Goal: Navigation & Orientation: Find specific page/section

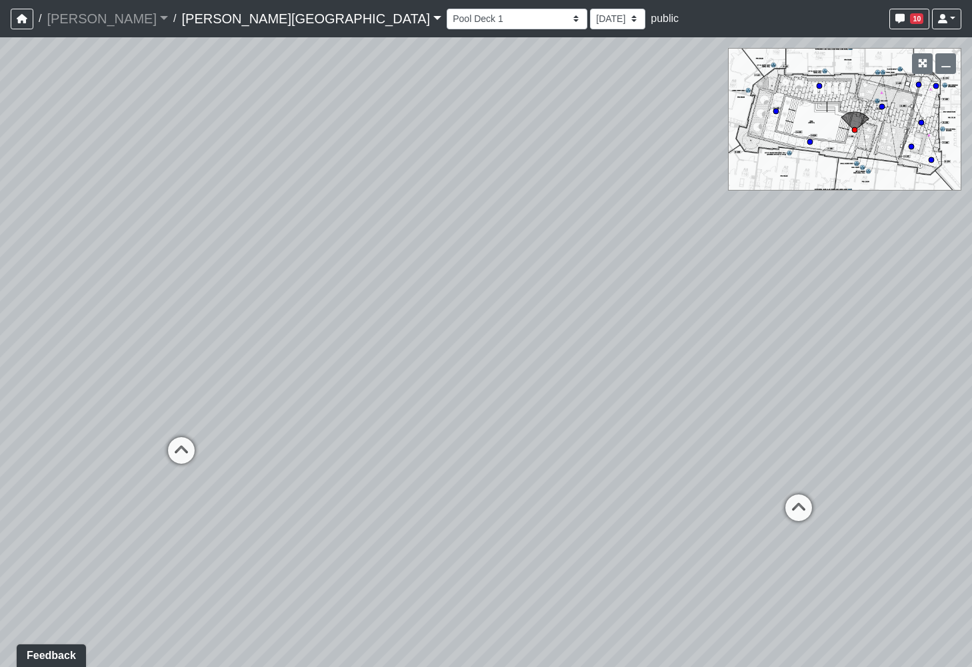
click at [0, 419] on html "/ [PERSON_NAME] Loading... / [PERSON_NAME][GEOGRAPHIC_DATA] [PERSON_NAME][GEOGR…" at bounding box center [486, 333] width 972 height 667
drag, startPoint x: 616, startPoint y: 400, endPoint x: -147, endPoint y: 311, distance: 767.7
click at [0, 311] on html "/ [PERSON_NAME] Loading... / [PERSON_NAME][GEOGRAPHIC_DATA] [PERSON_NAME][GEOGR…" at bounding box center [486, 333] width 972 height 667
drag, startPoint x: 432, startPoint y: 365, endPoint x: 483, endPoint y: 300, distance: 82.5
click at [484, 295] on div "Loading... Bar Loading... Seating Loading... Pool Courtyard Entry 1 Loading... …" at bounding box center [486, 352] width 972 height 630
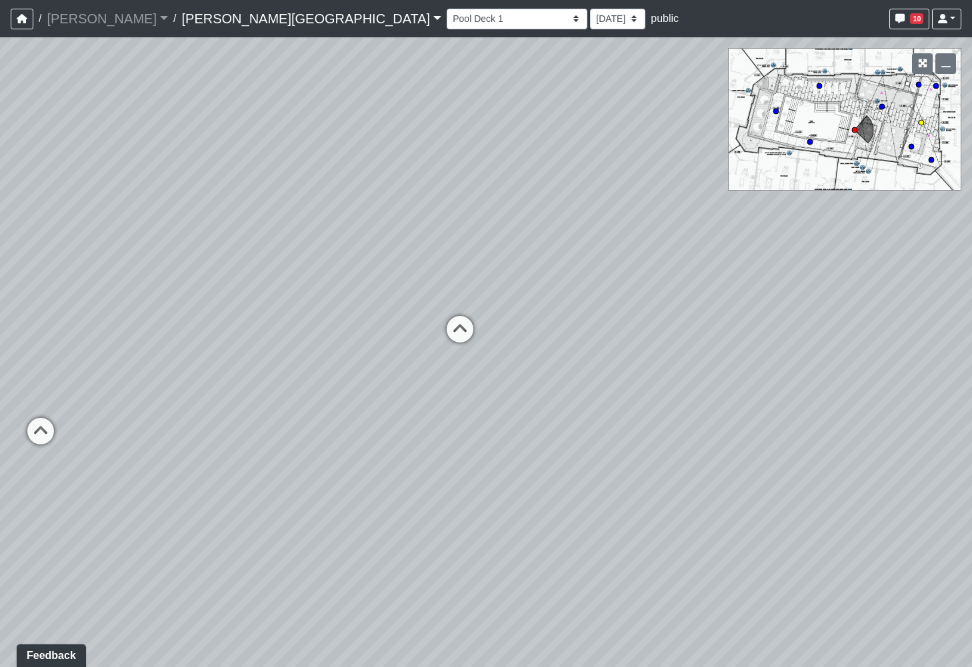
click at [455, 330] on icon at bounding box center [460, 336] width 40 height 40
drag, startPoint x: 677, startPoint y: 406, endPoint x: -122, endPoint y: 452, distance: 800.5
click at [0, 452] on html "/ [PERSON_NAME] Loading... / [PERSON_NAME][GEOGRAPHIC_DATA] [PERSON_NAME][GEOGR…" at bounding box center [486, 333] width 972 height 667
drag, startPoint x: 731, startPoint y: 438, endPoint x: 579, endPoint y: 451, distance: 153.2
click at [579, 451] on div "Loading... Bar Loading... Seating Loading... Pool Courtyard Entry 1 Loading... …" at bounding box center [486, 352] width 972 height 630
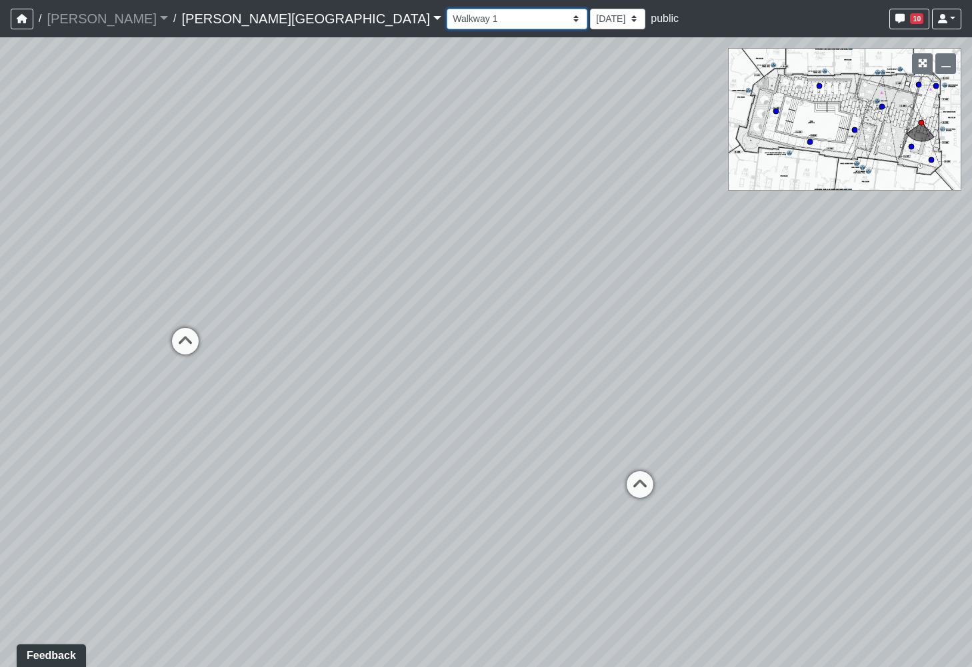
drag, startPoint x: 337, startPoint y: 19, endPoint x: 351, endPoint y: 26, distance: 16.4
click at [447, 19] on select "Hallway Hospitality Bar Package Room Package Room Entry Pool Courtyard Entry 1 …" at bounding box center [517, 19] width 141 height 21
click at [447, 9] on select "Hallway Hospitality Bar Package Room Package Room Entry Pool Courtyard Entry 1 …" at bounding box center [517, 19] width 141 height 21
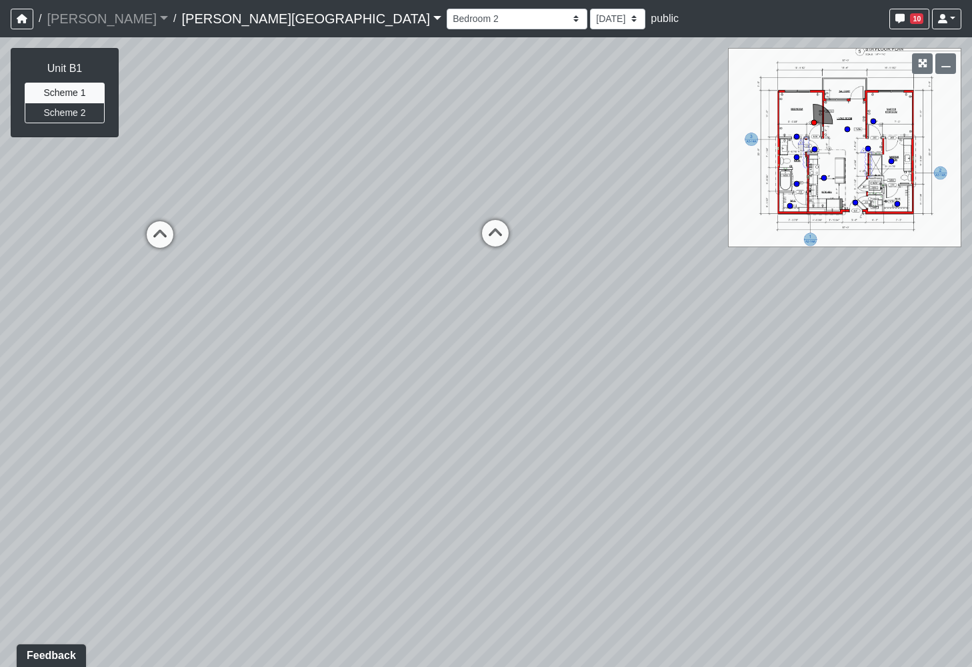
drag, startPoint x: 574, startPoint y: 311, endPoint x: 103, endPoint y: 168, distance: 491.7
click at [105, 168] on div "Loading... Bar Loading... Seating Loading... Pool Courtyard Entry 1 Loading... …" at bounding box center [486, 352] width 972 height 630
drag, startPoint x: 649, startPoint y: 298, endPoint x: -2, endPoint y: 306, distance: 651.2
click at [0, 306] on html "/ [PERSON_NAME] Loading... / [PERSON_NAME][GEOGRAPHIC_DATA] [PERSON_NAME][GEOGR…" at bounding box center [486, 333] width 972 height 667
click at [447, 18] on select "Hallway Hospitality Bar Package Room Package Room Entry Pool Courtyard Entry 1 …" at bounding box center [517, 19] width 141 height 21
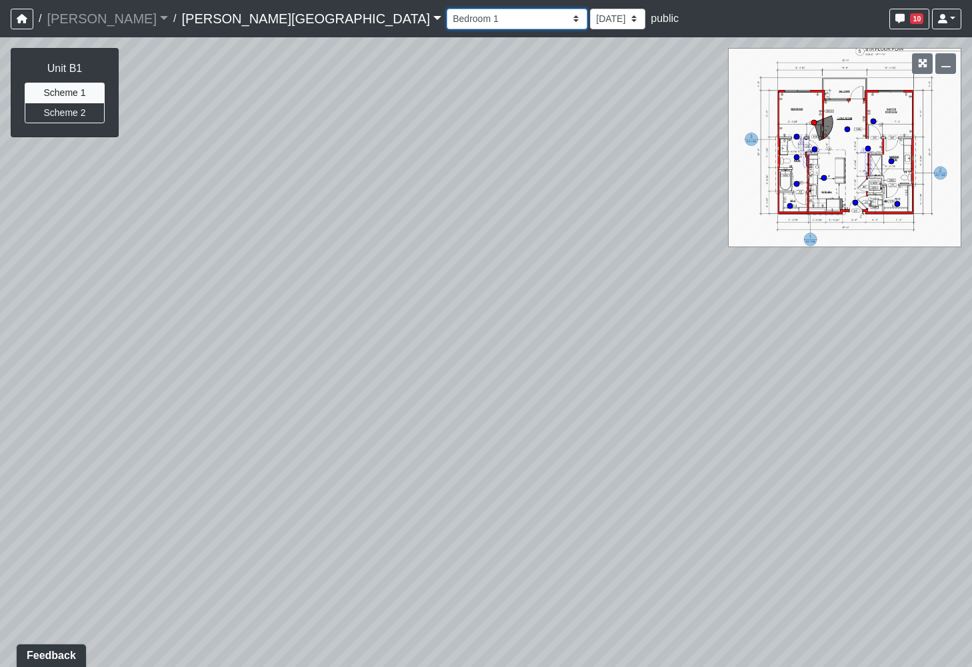
click at [447, 9] on select "Hallway Hospitality Bar Package Room Package Room Entry Pool Courtyard Entry 1 …" at bounding box center [517, 19] width 141 height 21
drag, startPoint x: 366, startPoint y: 347, endPoint x: 56, endPoint y: 156, distance: 364.2
click at [92, 157] on div "Loading... Bar Loading... Seating Loading... Pool Courtyard Entry 1 Loading... …" at bounding box center [486, 352] width 972 height 630
drag, startPoint x: 637, startPoint y: 291, endPoint x: -69, endPoint y: 95, distance: 732.6
click at [0, 95] on html "/ [PERSON_NAME] Loading... / [PERSON_NAME][GEOGRAPHIC_DATA] [PERSON_NAME][GEOGR…" at bounding box center [486, 333] width 972 height 667
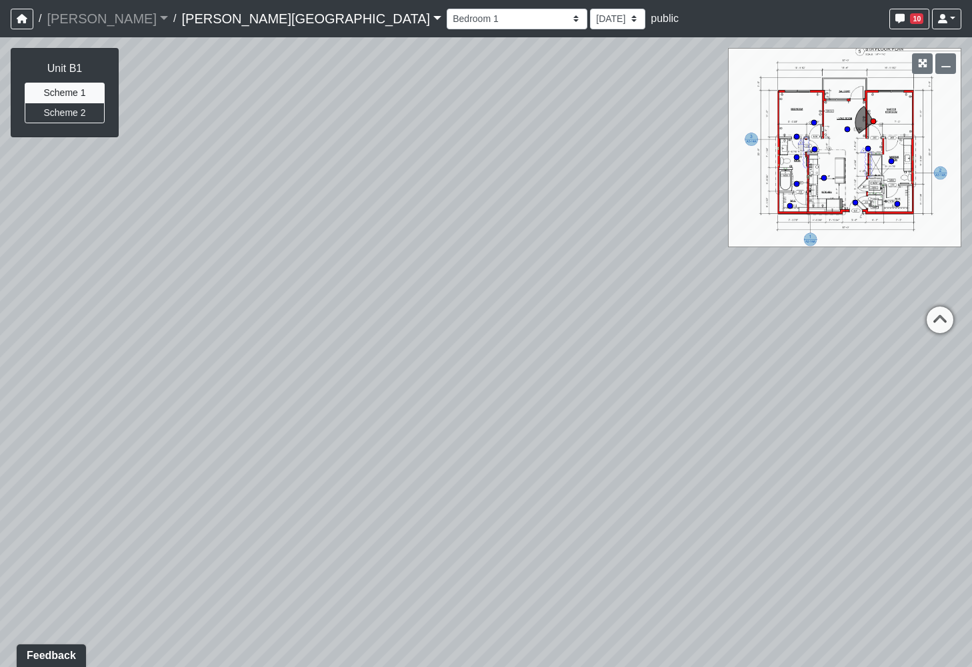
drag, startPoint x: 401, startPoint y: 182, endPoint x: 622, endPoint y: 460, distance: 354.9
click at [622, 460] on div "Loading... Bar Loading... Seating Loading... Pool Courtyard Entry 1 Loading... …" at bounding box center [486, 352] width 972 height 630
drag, startPoint x: 328, startPoint y: 134, endPoint x: -167, endPoint y: 354, distance: 541.3
click at [0, 354] on html "/ [PERSON_NAME] Loading... / [PERSON_NAME][GEOGRAPHIC_DATA] [PERSON_NAME][GEOGR…" at bounding box center [486, 333] width 972 height 667
drag, startPoint x: 420, startPoint y: 367, endPoint x: 1094, endPoint y: 227, distance: 688.4
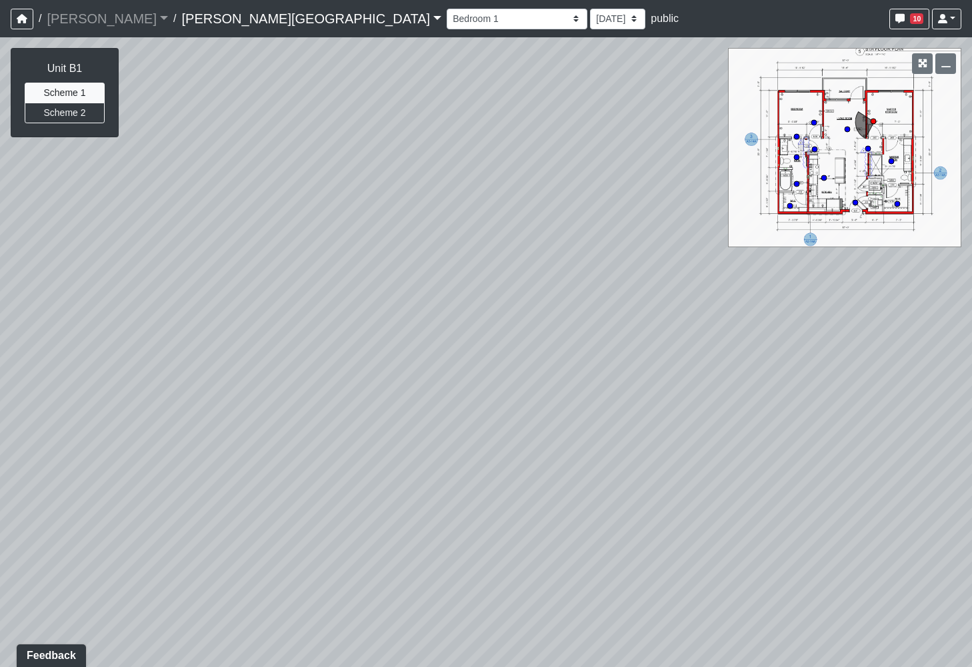
click at [971, 227] on html "/ [PERSON_NAME] Loading... / [PERSON_NAME][GEOGRAPHIC_DATA] [PERSON_NAME][GEOGR…" at bounding box center [486, 333] width 972 height 667
drag, startPoint x: 531, startPoint y: 138, endPoint x: 410, endPoint y: 98, distance: 127.7
click at [411, 99] on div "Loading... Bar Loading... Seating Loading... Pool Courtyard Entry 1 Loading... …" at bounding box center [486, 352] width 972 height 630
click at [447, 20] on select "Hallway Hospitality Bar Package Room Package Room Entry Pool Courtyard Entry 1 …" at bounding box center [517, 19] width 141 height 21
click at [447, 9] on select "Hallway Hospitality Bar Package Room Package Room Entry Pool Courtyard Entry 1 …" at bounding box center [517, 19] width 141 height 21
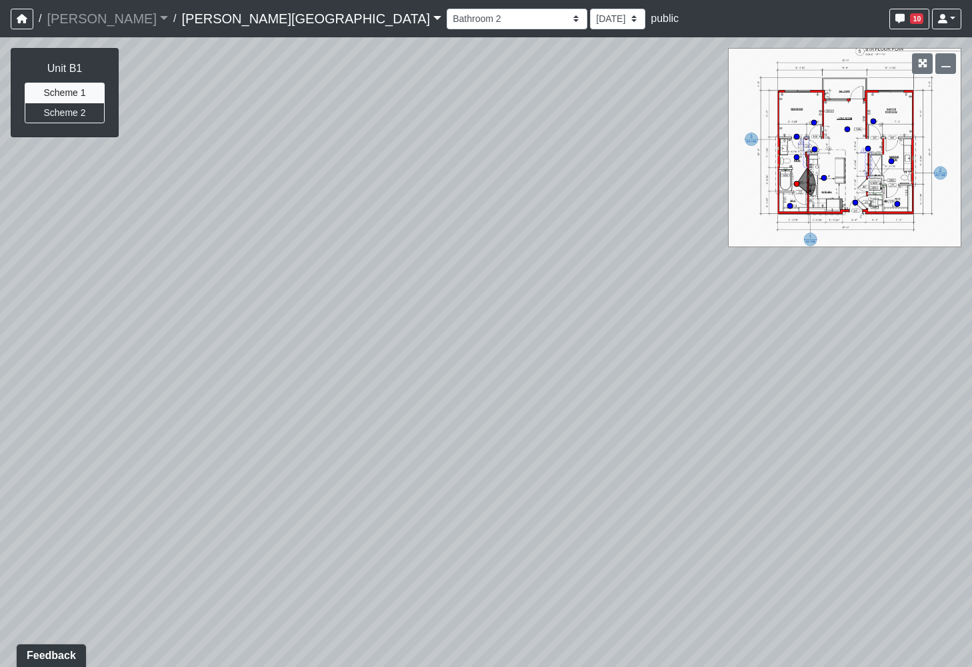
drag, startPoint x: 383, startPoint y: 311, endPoint x: 1062, endPoint y: 160, distance: 695.2
click at [971, 160] on html "/ [PERSON_NAME] Loading... / [PERSON_NAME][GEOGRAPHIC_DATA] [PERSON_NAME][GEOGR…" at bounding box center [486, 333] width 972 height 667
drag, startPoint x: 332, startPoint y: 327, endPoint x: 751, endPoint y: 241, distance: 427.3
click at [749, 255] on div "Loading... Bar Loading... Seating Loading... Pool Courtyard Entry 1 Loading... …" at bounding box center [486, 352] width 972 height 630
drag, startPoint x: 519, startPoint y: 265, endPoint x: 1192, endPoint y: 263, distance: 672.5
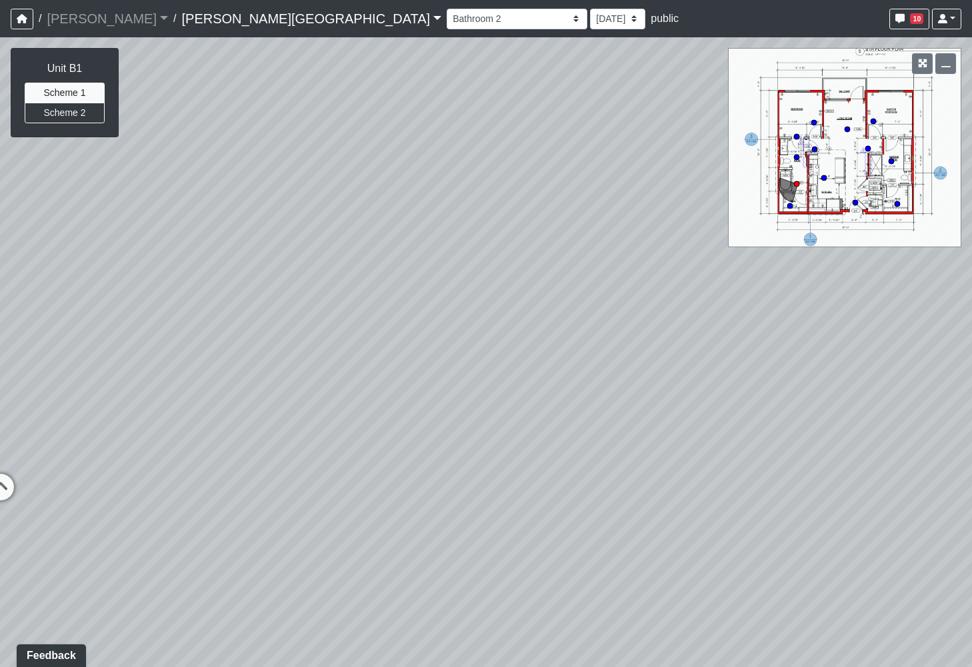
click at [971, 263] on html "/ [PERSON_NAME] Loading... / [PERSON_NAME][GEOGRAPHIC_DATA] [PERSON_NAME][GEOGR…" at bounding box center [486, 333] width 972 height 667
drag, startPoint x: 373, startPoint y: 163, endPoint x: 1269, endPoint y: 487, distance: 952.8
click at [971, 487] on html "/ [PERSON_NAME] Loading... / [PERSON_NAME][GEOGRAPHIC_DATA] [PERSON_NAME][GEOGR…" at bounding box center [486, 333] width 972 height 667
drag, startPoint x: 376, startPoint y: 354, endPoint x: 211, endPoint y: 274, distance: 183.0
click at [205, 269] on div "Loading... Bar Loading... Seating Loading... Pool Courtyard Entry 1 Loading... …" at bounding box center [486, 352] width 972 height 630
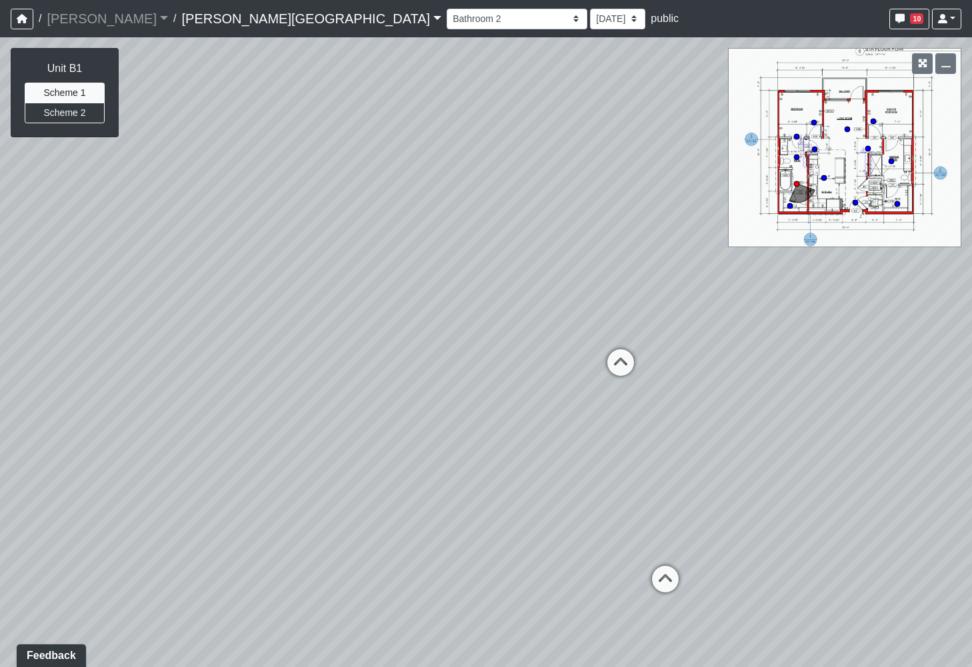
drag, startPoint x: 743, startPoint y: 359, endPoint x: 29, endPoint y: 341, distance: 714.1
click at [29, 341] on div "Loading... Bar Loading... Seating Loading... Pool Courtyard Entry 1 Loading... …" at bounding box center [486, 352] width 972 height 630
click at [447, 17] on select "Hallway Hospitality Bar Package Room Package Room Entry Pool Courtyard Entry 1 …" at bounding box center [517, 19] width 141 height 21
click at [447, 9] on select "Hallway Hospitality Bar Package Room Package Room Entry Pool Courtyard Entry 1 …" at bounding box center [517, 19] width 141 height 21
drag, startPoint x: 360, startPoint y: 233, endPoint x: 1075, endPoint y: 153, distance: 719.7
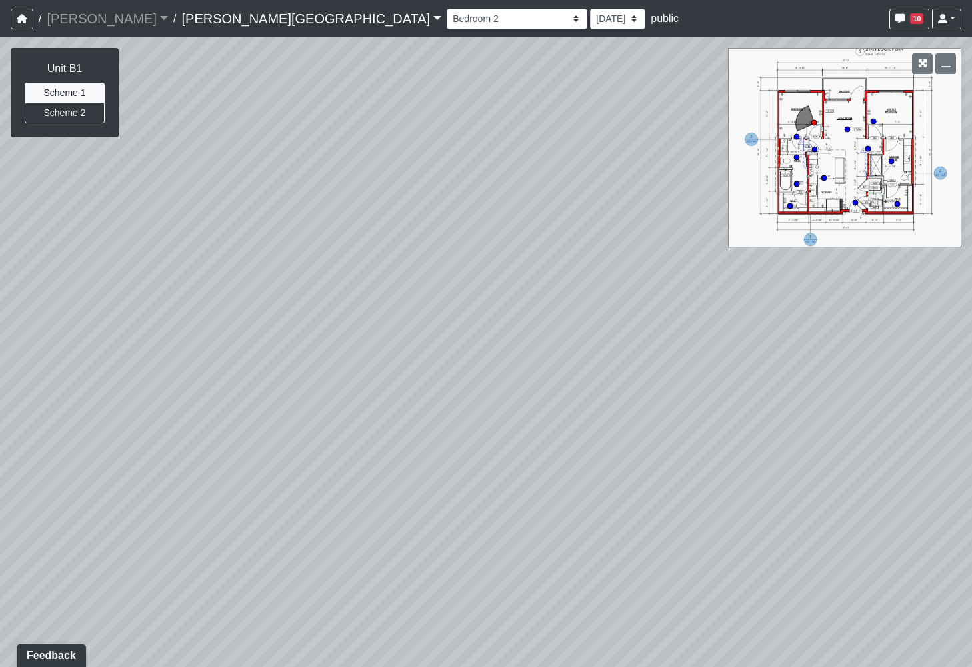
click at [971, 153] on html "/ [PERSON_NAME] Loading... / [PERSON_NAME][GEOGRAPHIC_DATA] [PERSON_NAME][GEOGR…" at bounding box center [486, 333] width 972 height 667
drag, startPoint x: 303, startPoint y: 313, endPoint x: 1053, endPoint y: 293, distance: 750.1
click at [971, 293] on html "/ [PERSON_NAME] Loading... / [PERSON_NAME][GEOGRAPHIC_DATA] [PERSON_NAME][GEOGR…" at bounding box center [486, 333] width 972 height 667
drag, startPoint x: 505, startPoint y: 355, endPoint x: 319, endPoint y: 364, distance: 186.9
click at [320, 365] on div "Loading... Bar Loading... Seating Loading... Pool Courtyard Entry 1 Loading... …" at bounding box center [486, 352] width 972 height 630
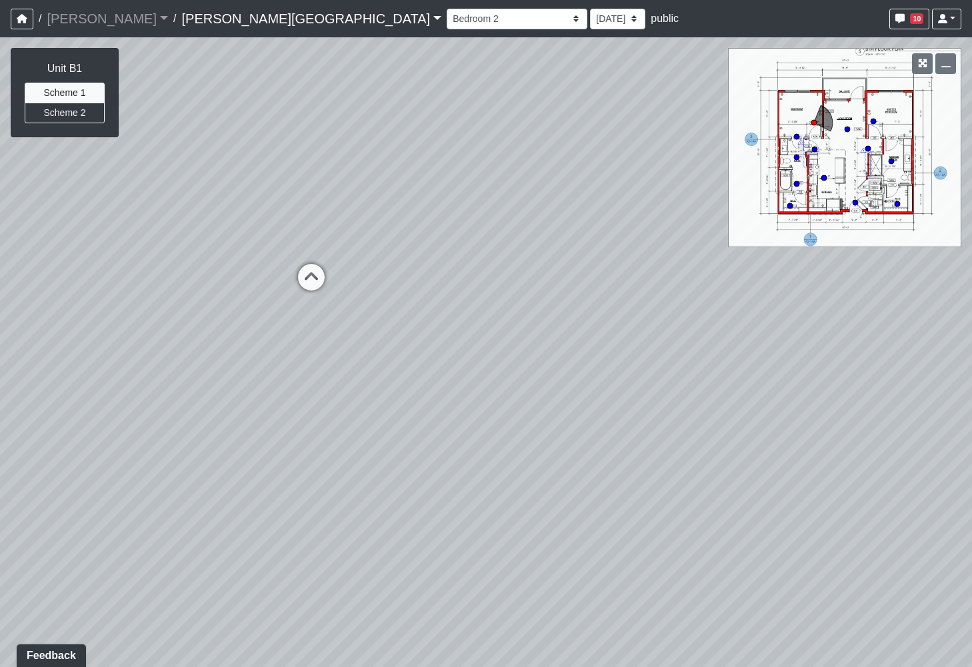
drag, startPoint x: 517, startPoint y: 128, endPoint x: 854, endPoint y: 139, distance: 337.5
click at [854, 139] on div "Loading... Bar Loading... Seating Loading... Pool Courtyard Entry 1 Loading... …" at bounding box center [486, 352] width 972 height 630
drag, startPoint x: 647, startPoint y: 53, endPoint x: 474, endPoint y: 65, distance: 173.7
click at [474, 65] on div "Loading... Bar Loading... Seating Loading... Pool Courtyard Entry 1 Loading... …" at bounding box center [486, 352] width 972 height 630
click at [447, 26] on select "Hallway Hospitality Bar Package Room Package Room Entry Pool Courtyard Entry 1 …" at bounding box center [517, 19] width 141 height 21
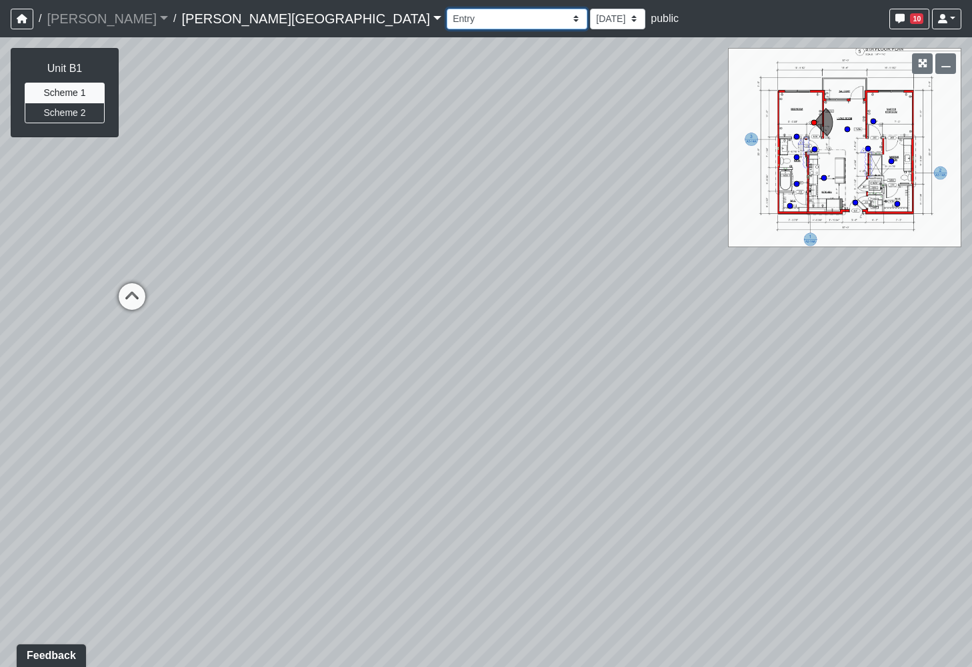
click at [447, 9] on select "Hallway Hospitality Bar Package Room Package Room Entry Pool Courtyard Entry 1 …" at bounding box center [517, 19] width 141 height 21
select select "k1y5CizfMtHuTrgUcG5weo"
drag, startPoint x: 382, startPoint y: 349, endPoint x: 303, endPoint y: 301, distance: 92.5
click at [303, 301] on div "Loading... Bar Loading... Seating Loading... Pool Courtyard Entry 1 Loading... …" at bounding box center [486, 352] width 972 height 630
